Goal: Information Seeking & Learning: Learn about a topic

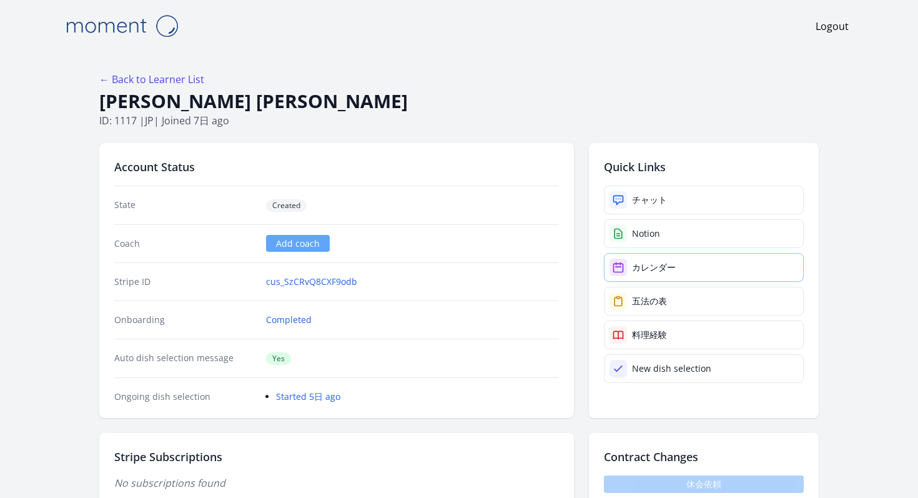
click at [632, 261] on div "カレンダー" at bounding box center [654, 267] width 44 height 12
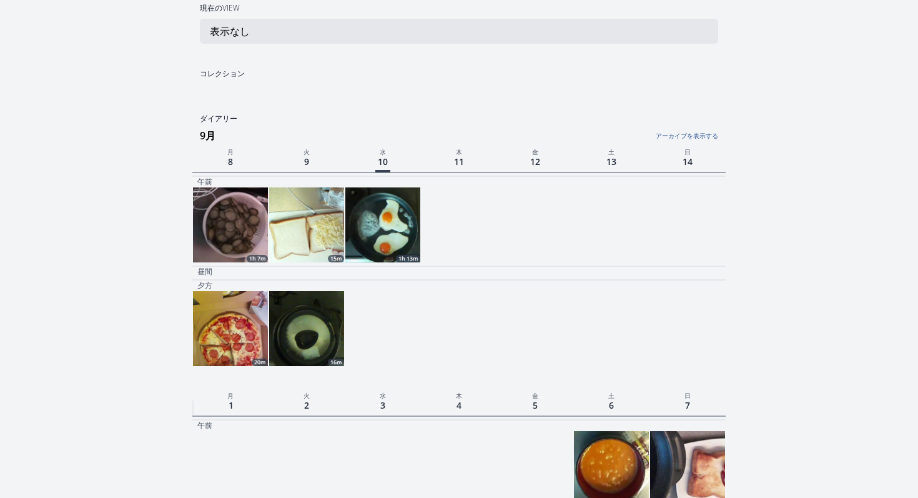
scroll to position [31, 0]
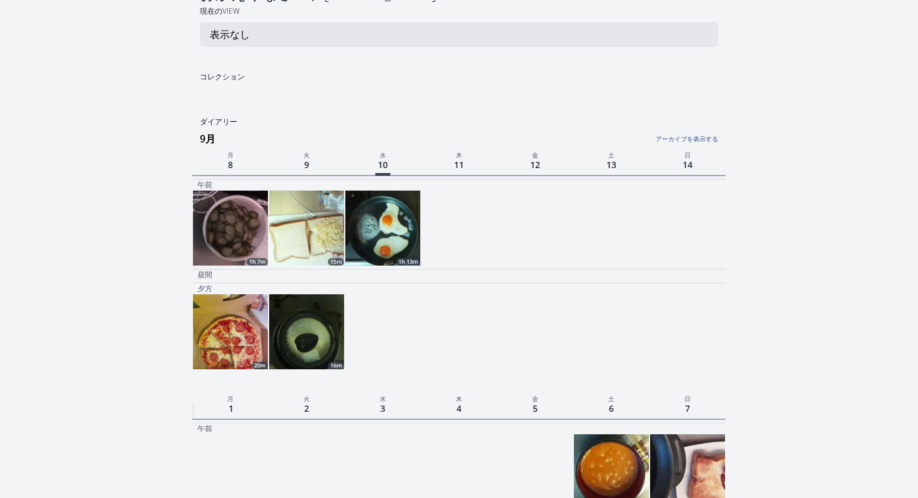
click at [230, 194] on img at bounding box center [230, 228] width 75 height 75
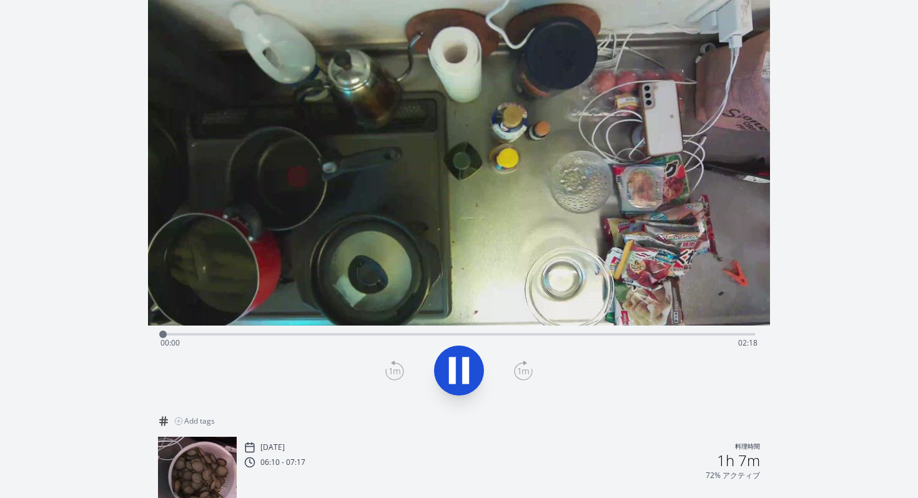
scroll to position [80, 0]
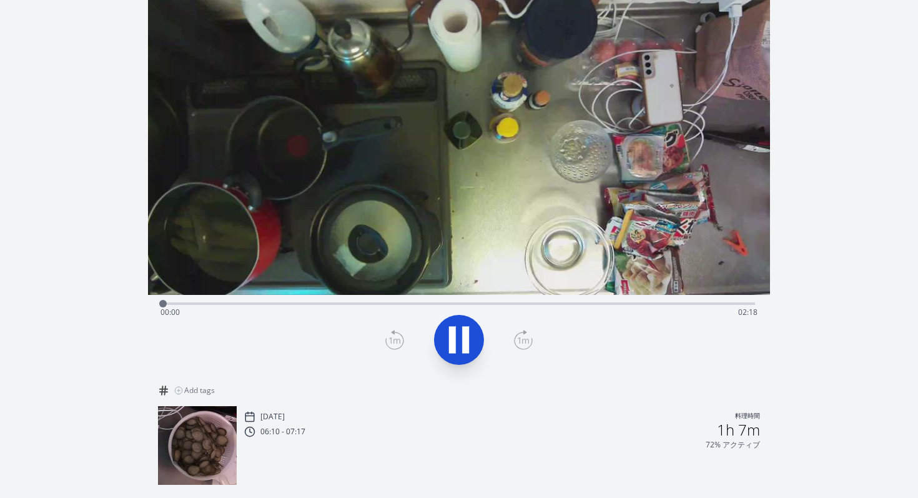
click at [514, 330] on icon at bounding box center [523, 340] width 19 height 20
click at [475, 322] on icon at bounding box center [459, 339] width 35 height 35
drag, startPoint x: 398, startPoint y: 298, endPoint x: 212, endPoint y: 294, distance: 186.8
click at [211, 300] on div at bounding box center [213, 303] width 7 height 7
drag, startPoint x: 212, startPoint y: 294, endPoint x: 189, endPoint y: 294, distance: 23.1
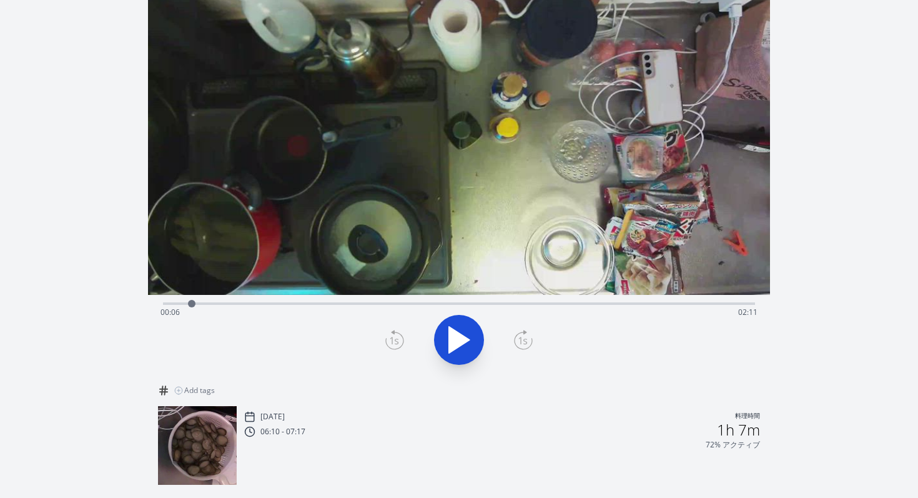
click at [189, 294] on div at bounding box center [191, 303] width 19 height 19
drag, startPoint x: 197, startPoint y: 294, endPoint x: 410, endPoint y: 295, distance: 212.4
click at [410, 295] on div at bounding box center [410, 303] width 19 height 19
drag, startPoint x: 413, startPoint y: 295, endPoint x: 594, endPoint y: 294, distance: 181.1
click at [593, 300] on div at bounding box center [588, 303] width 7 height 7
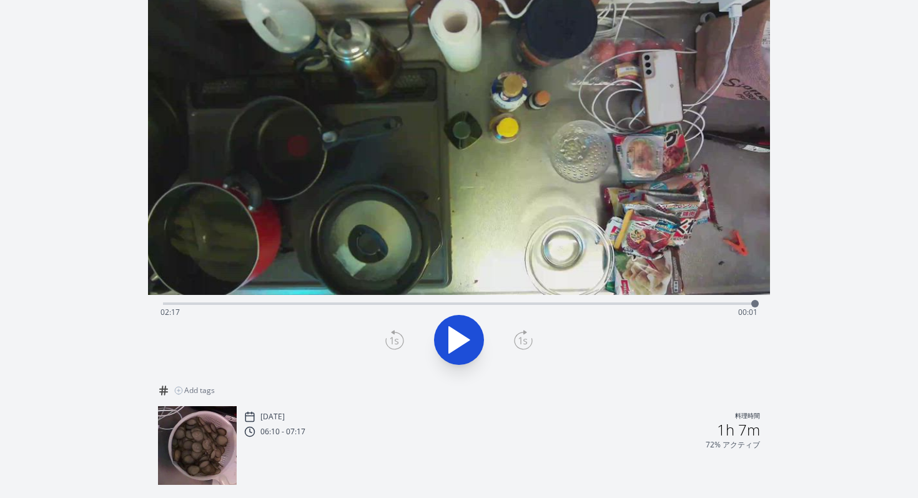
drag, startPoint x: 594, startPoint y: 294, endPoint x: 756, endPoint y: 291, distance: 162.4
click at [759, 294] on div at bounding box center [755, 303] width 19 height 19
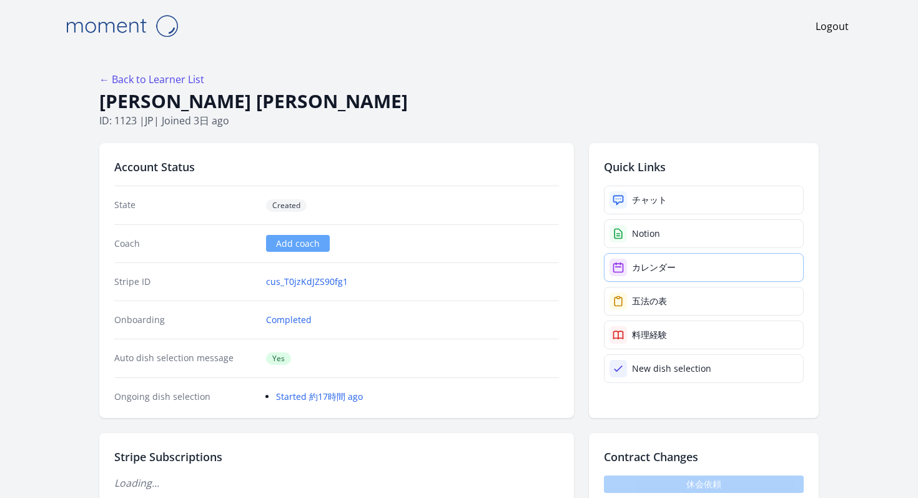
click at [643, 253] on link "カレンダー" at bounding box center [704, 267] width 200 height 29
click at [204, 72] on link "← Back to Learner List" at bounding box center [151, 79] width 105 height 14
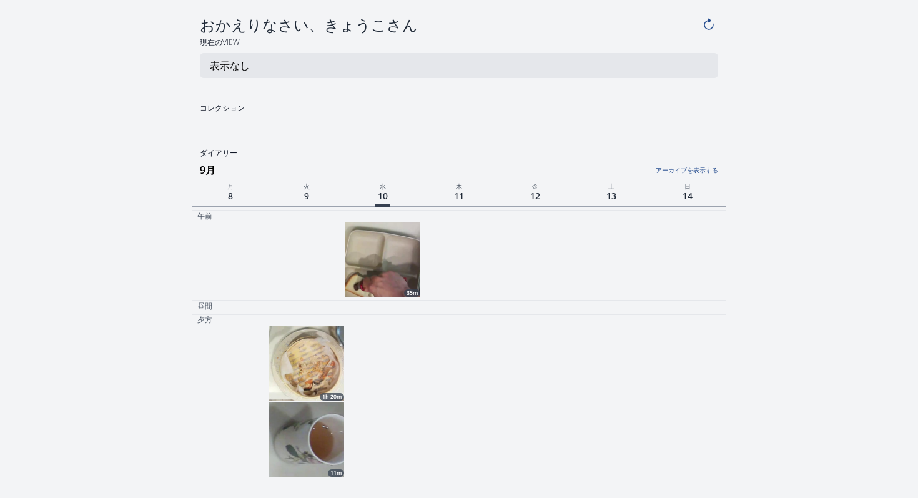
click at [324, 325] on img at bounding box center [306, 362] width 75 height 75
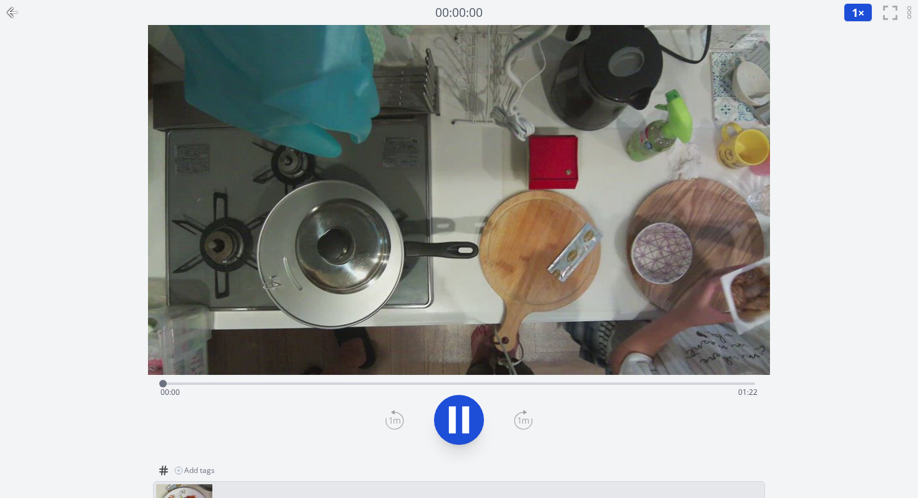
click at [515, 412] on icon at bounding box center [523, 420] width 17 height 17
drag, startPoint x: 178, startPoint y: 375, endPoint x: 352, endPoint y: 381, distance: 173.8
click at [352, 381] on div at bounding box center [353, 383] width 19 height 19
drag, startPoint x: 350, startPoint y: 377, endPoint x: 462, endPoint y: 377, distance: 112.4
click at [462, 382] on div "Time elapsed: 00:28 Time remaining: 00:54" at bounding box center [459, 392] width 597 height 20
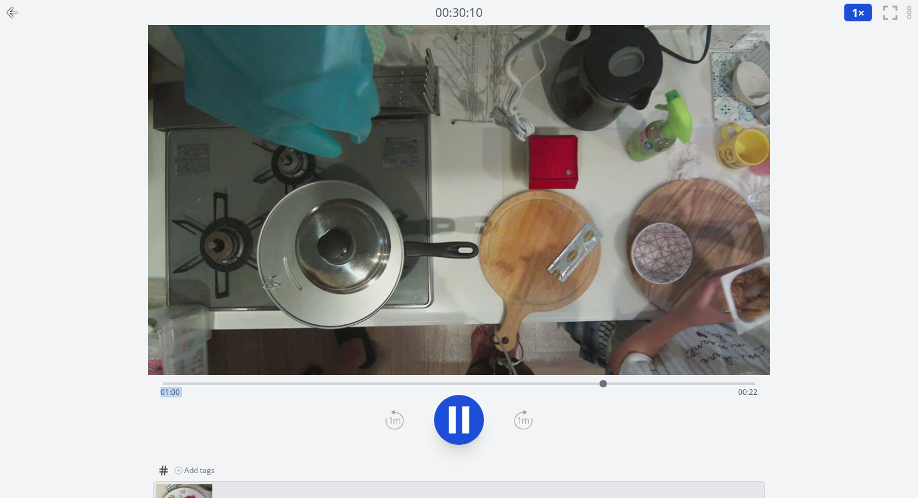
click at [465, 407] on icon at bounding box center [465, 420] width 7 height 27
